Goal: Find specific page/section

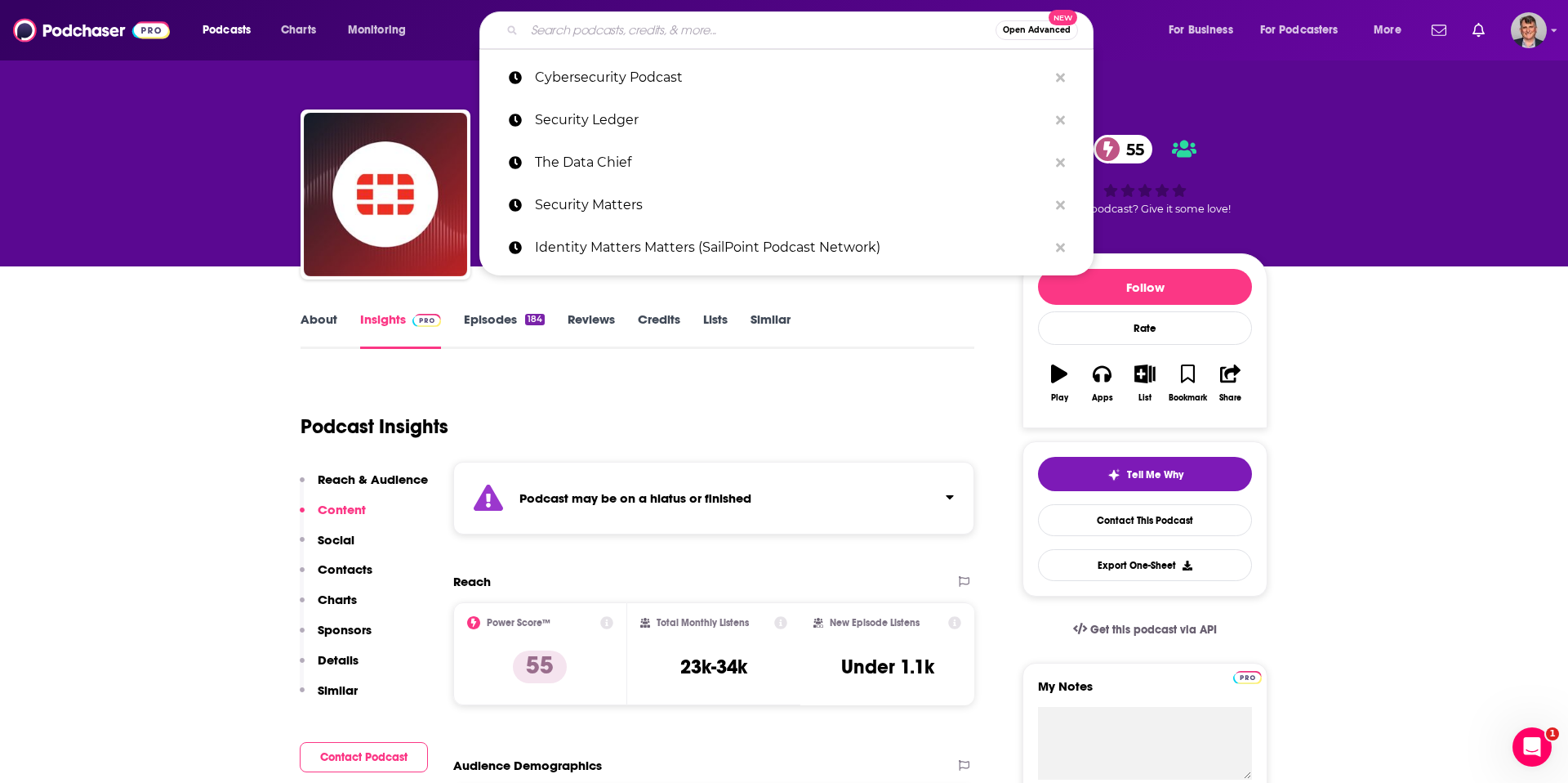
click at [642, 36] on input "Search podcasts, credits, & more..." at bounding box center [760, 30] width 471 height 26
paste input "SuperDataScience"
type input "SuperDataScience"
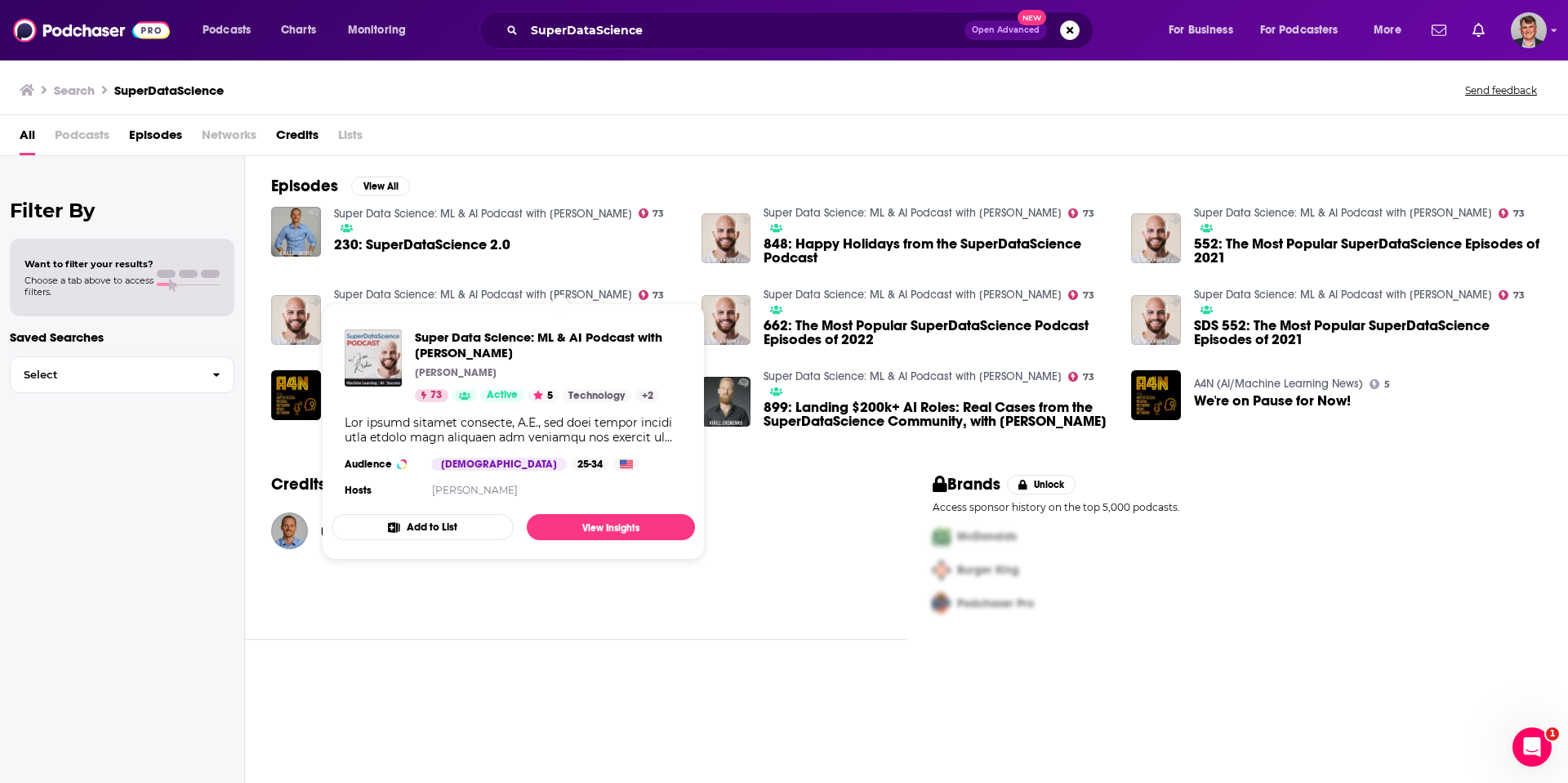
click at [560, 220] on link "Super Data Science: ML & AI Podcast with [PERSON_NAME]" at bounding box center [483, 214] width 298 height 14
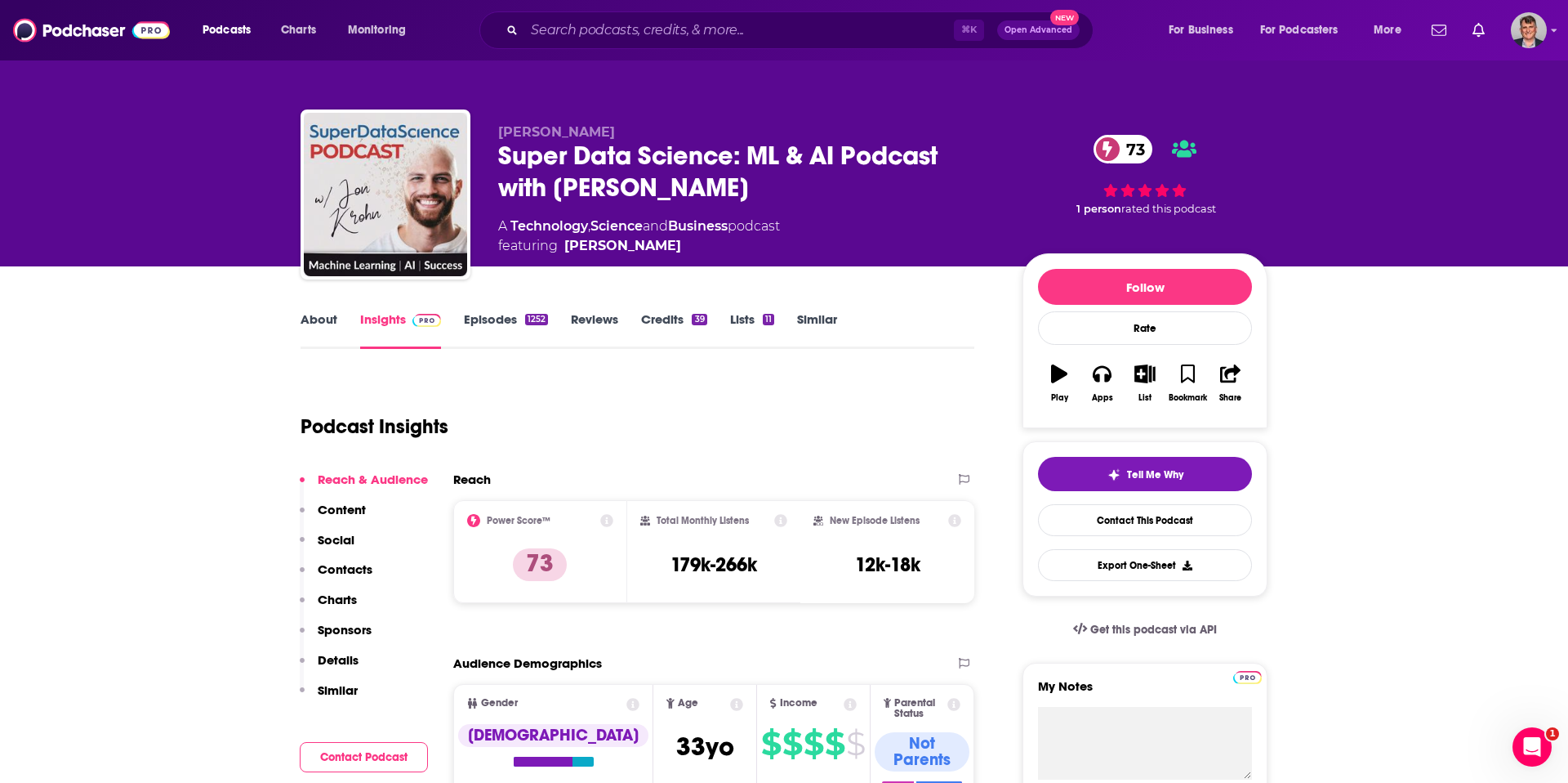
click at [498, 173] on div "Super Data Science: ML & AI Podcast with [PERSON_NAME] 73" at bounding box center [747, 171] width 498 height 63
